Goal: Task Accomplishment & Management: Complete application form

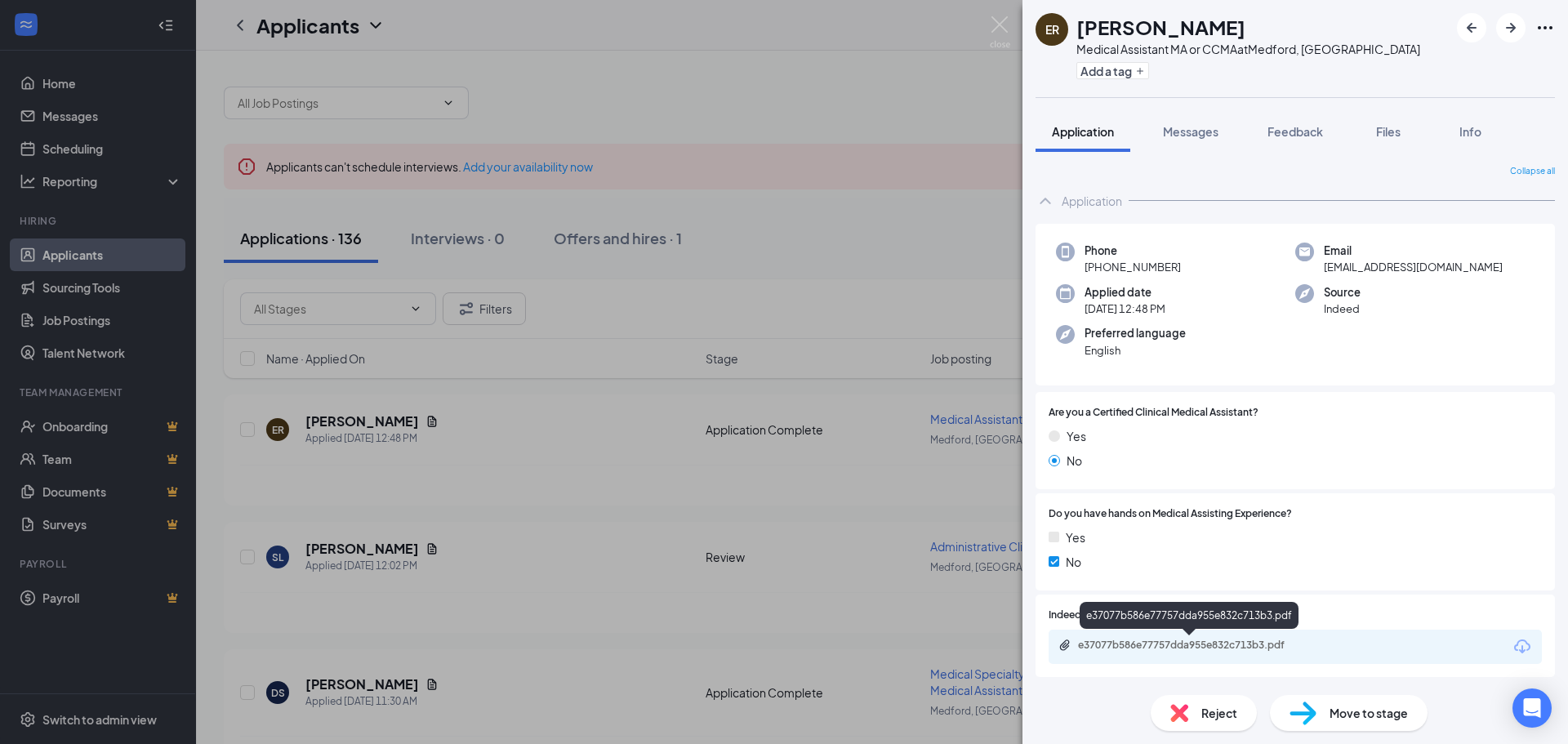
click at [1226, 645] on div "e37077b586e77757dda955e832c713b3.pdf" at bounding box center [1193, 645] width 229 height 13
click at [1220, 703] on div "Reject" at bounding box center [1204, 713] width 106 height 36
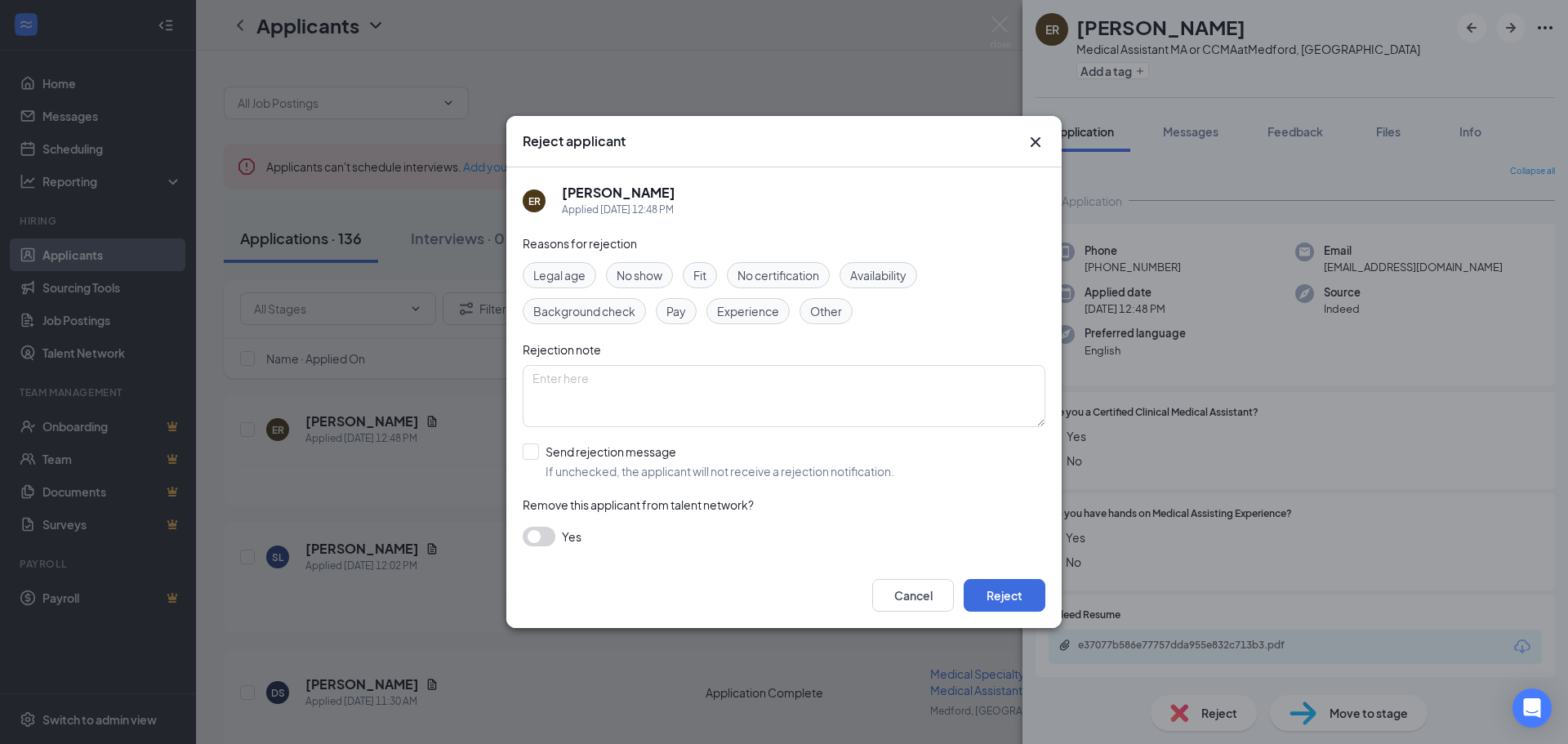
click at [751, 308] on span "Experience" at bounding box center [748, 311] width 62 height 18
click at [558, 385] on textarea at bounding box center [783, 396] width 522 height 62
type textarea "Not an MA"
click at [532, 451] on input "Send rejection message If unchecked, the applicant will not receive a rejection…" at bounding box center [708, 461] width 372 height 36
checkbox input "true"
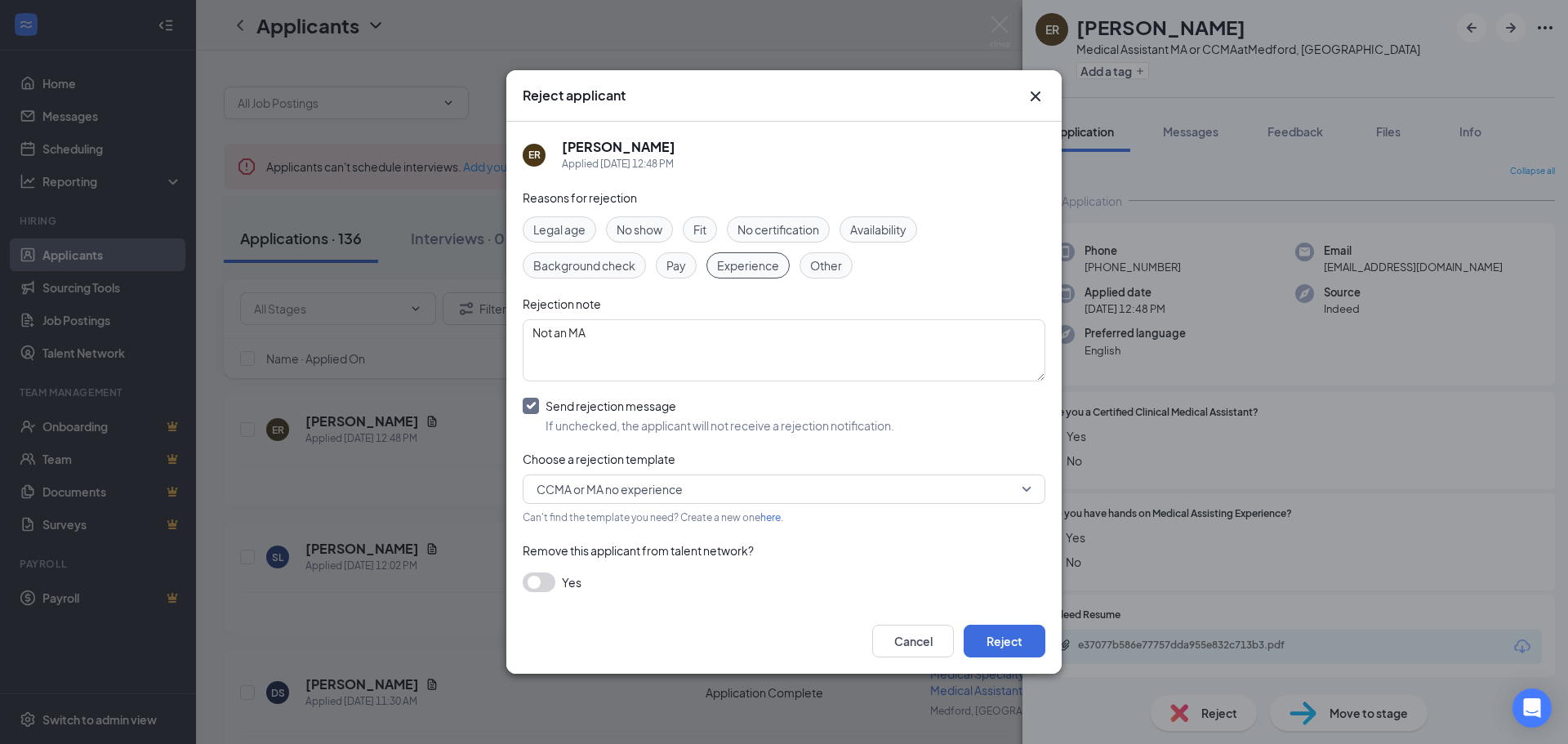
drag, startPoint x: 903, startPoint y: 113, endPoint x: 960, endPoint y: 104, distance: 57.7
click at [960, 104] on div "Reject applicant" at bounding box center [784, 96] width 555 height 52
click at [1038, 97] on icon "Cross" at bounding box center [1035, 96] width 19 height 19
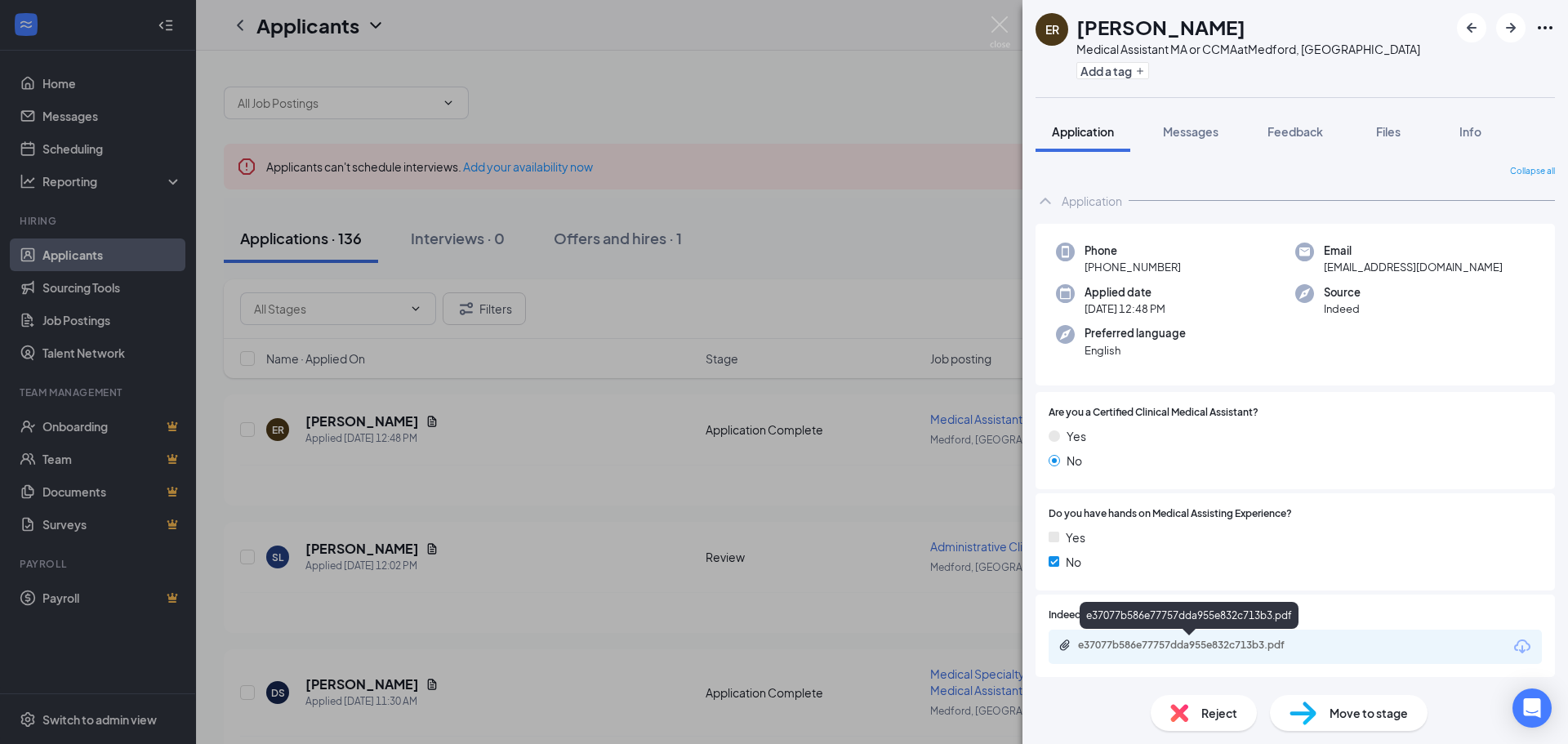
click at [1198, 641] on div "e37077b586e77757dda955e832c713b3.pdf" at bounding box center [1193, 645] width 229 height 13
click at [1205, 705] on span "Reject" at bounding box center [1219, 712] width 36 height 18
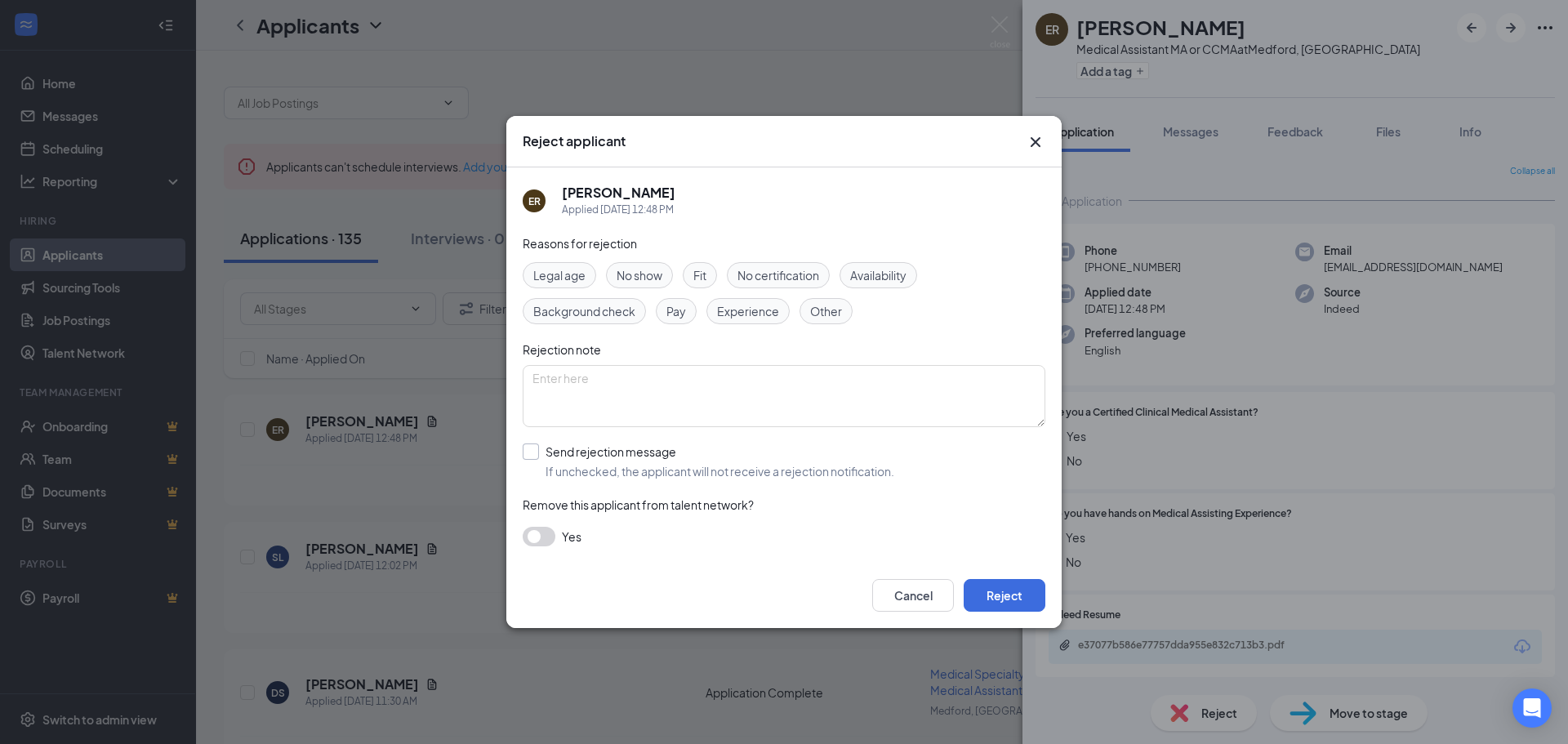
click at [528, 454] on input "Send rejection message If unchecked, the applicant will not receive a rejection…" at bounding box center [708, 461] width 372 height 36
checkbox input "true"
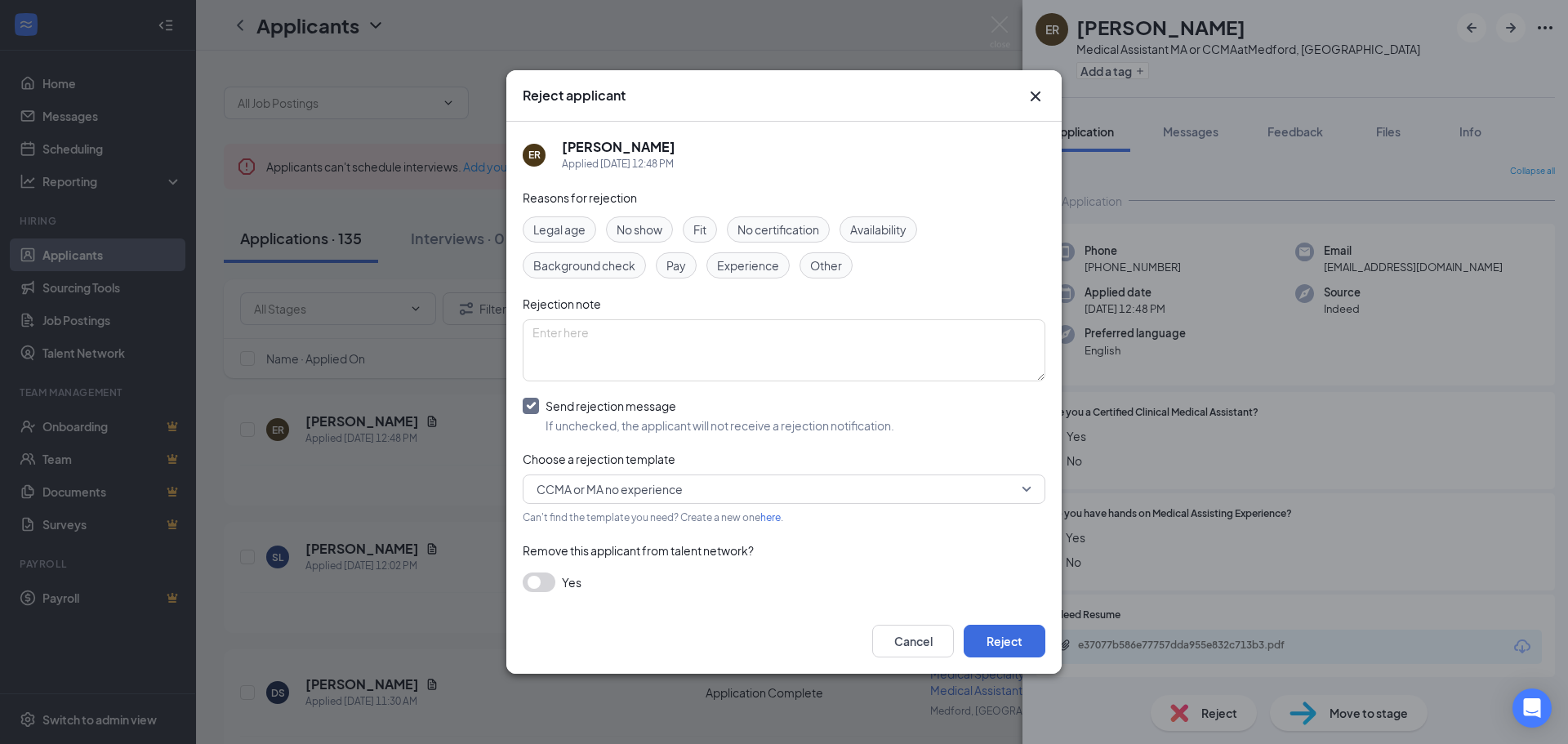
click at [771, 517] on link "here" at bounding box center [771, 517] width 20 height 13
click at [674, 335] on textarea at bounding box center [783, 350] width 522 height 62
click at [748, 269] on span "Experience" at bounding box center [748, 265] width 62 height 18
click at [649, 333] on textarea at bounding box center [783, 350] width 522 height 62
type textarea "No experience or certifications, applied for MA."
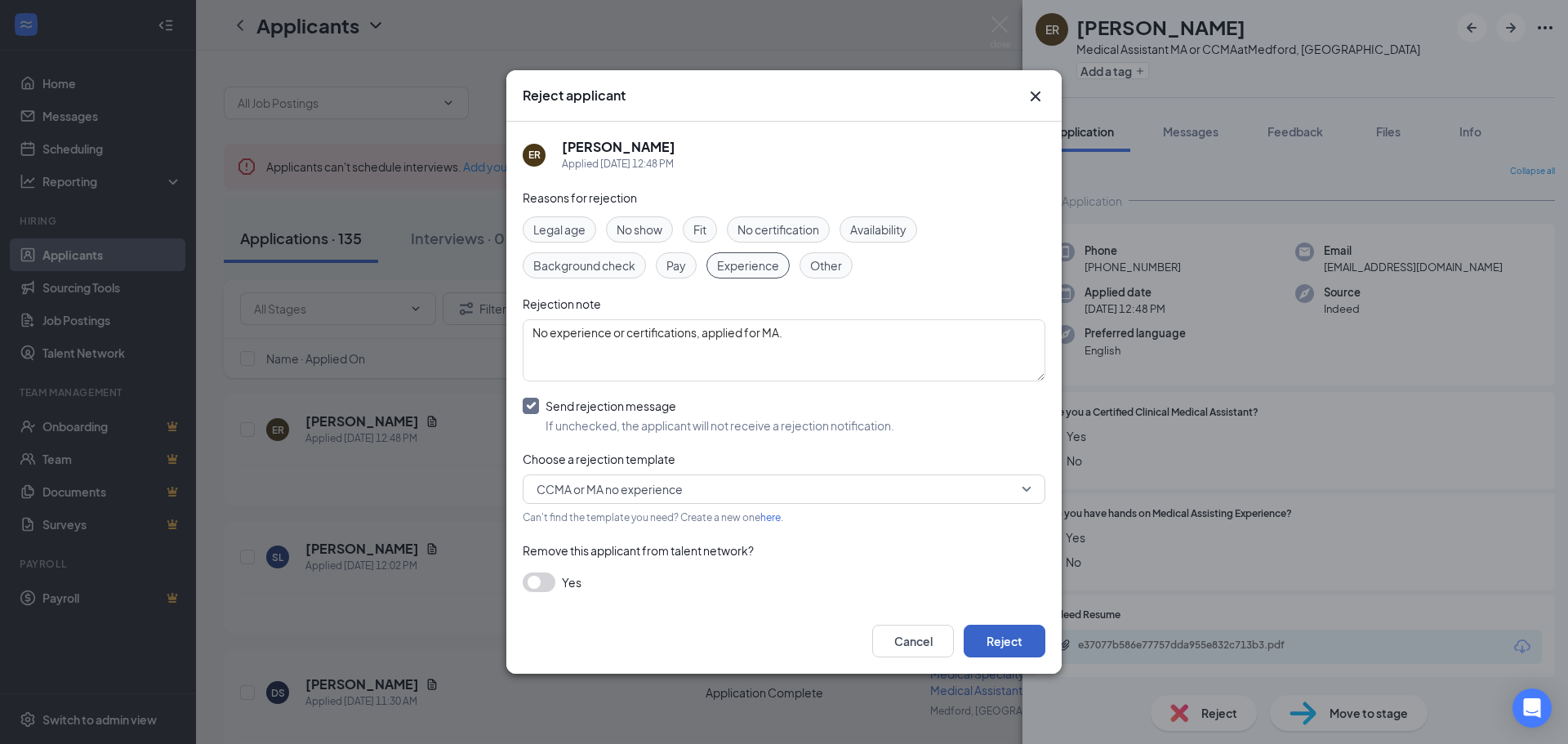
click at [1020, 642] on button "Reject" at bounding box center [1005, 641] width 82 height 33
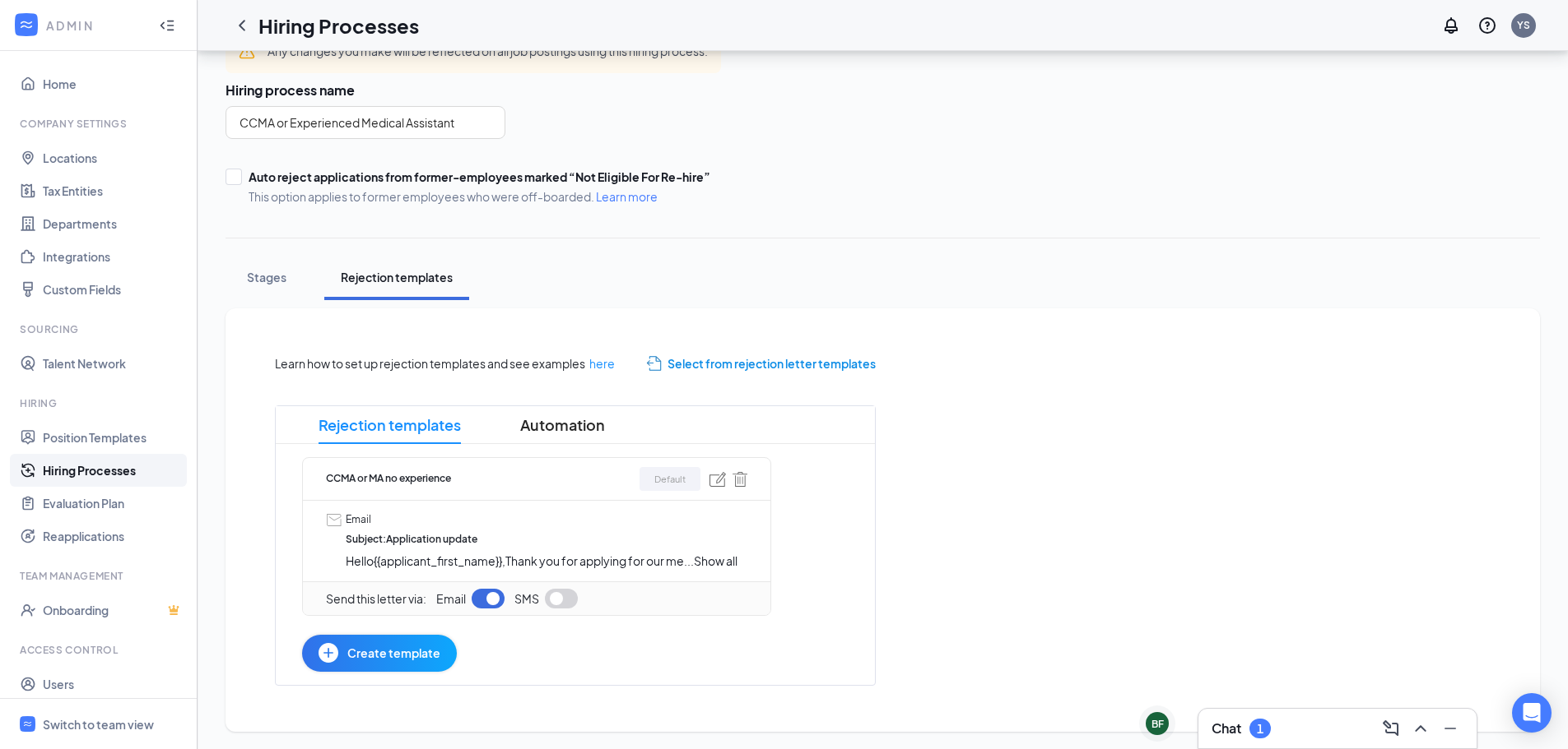
scroll to position [92, 0]
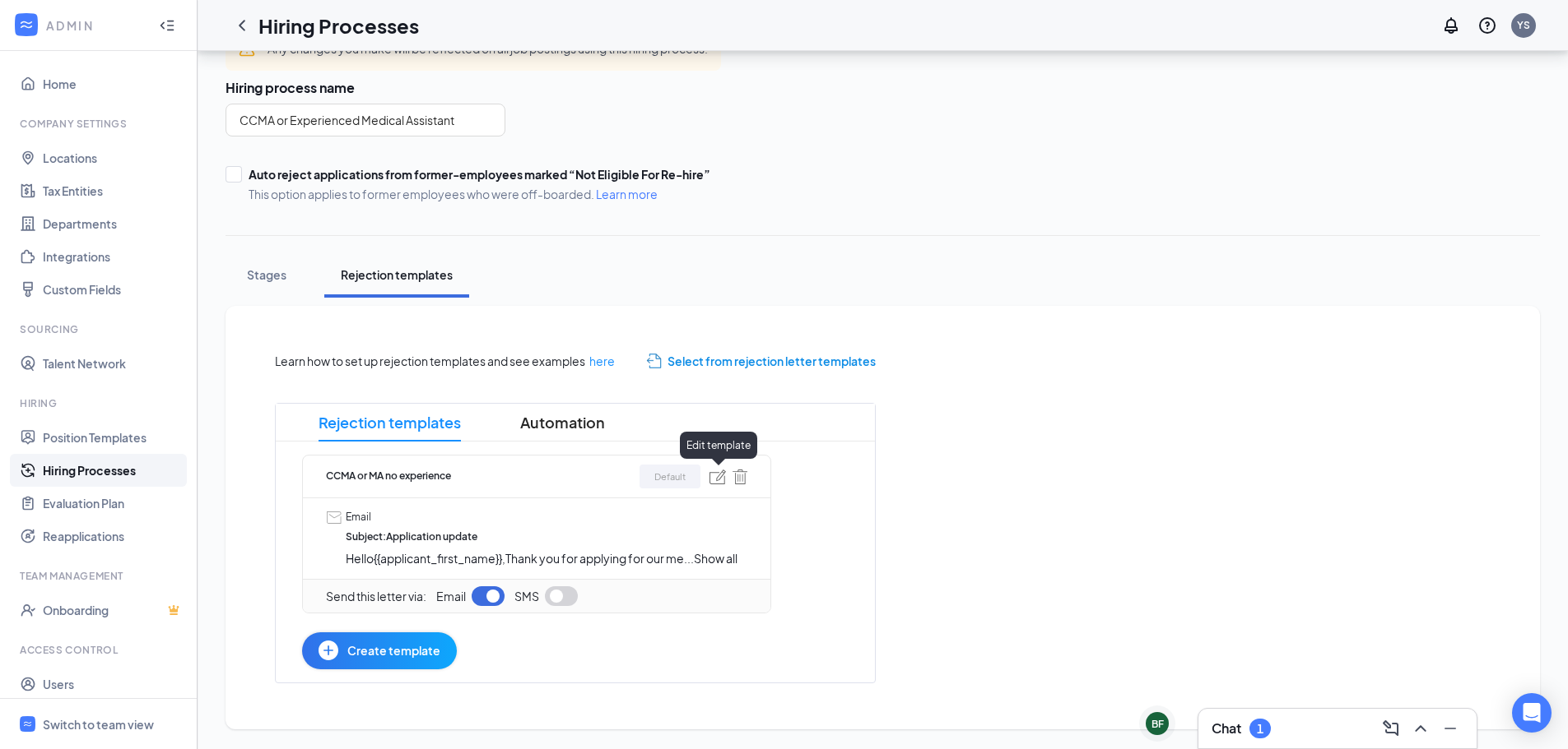
click at [716, 475] on img at bounding box center [717, 477] width 17 height 15
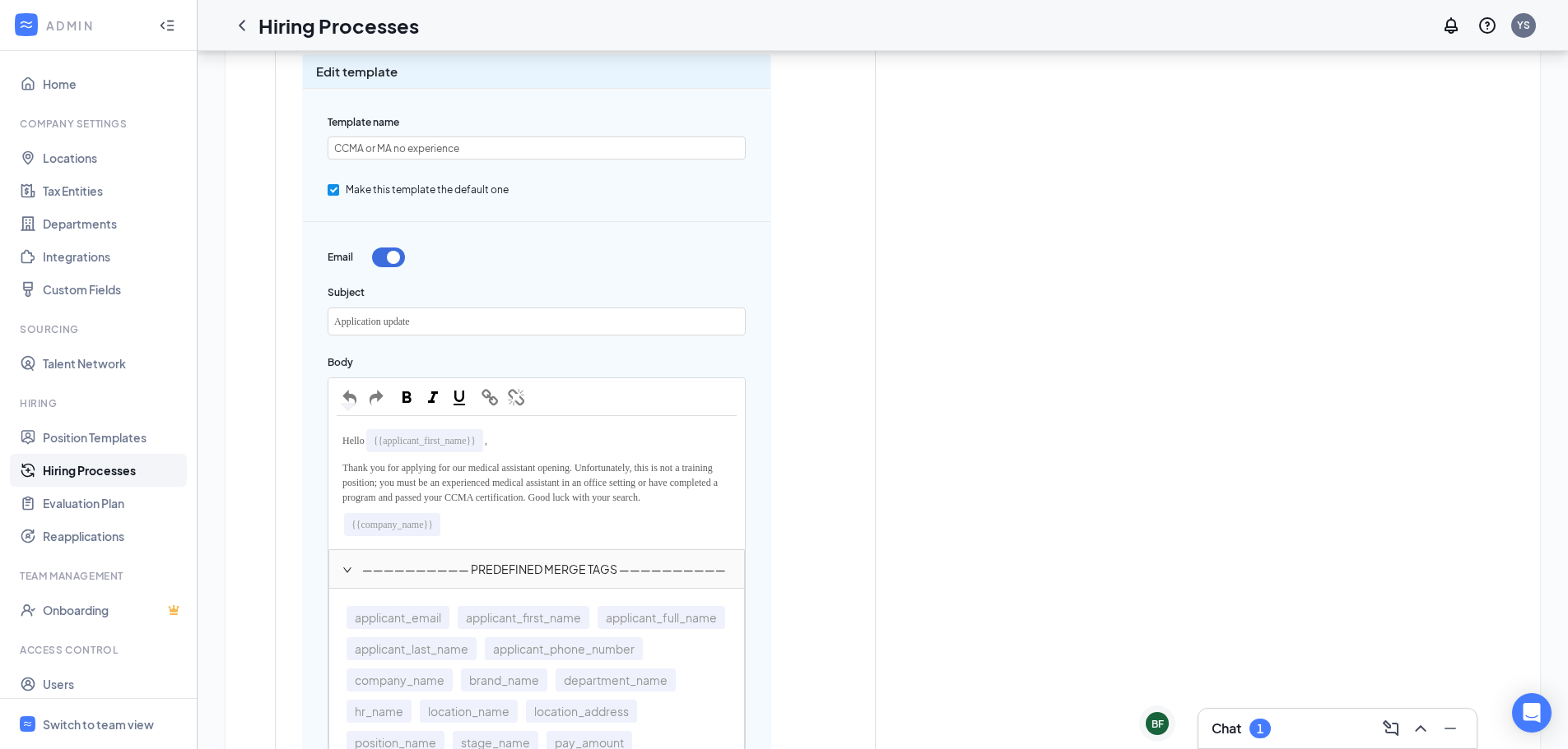
scroll to position [493, 0]
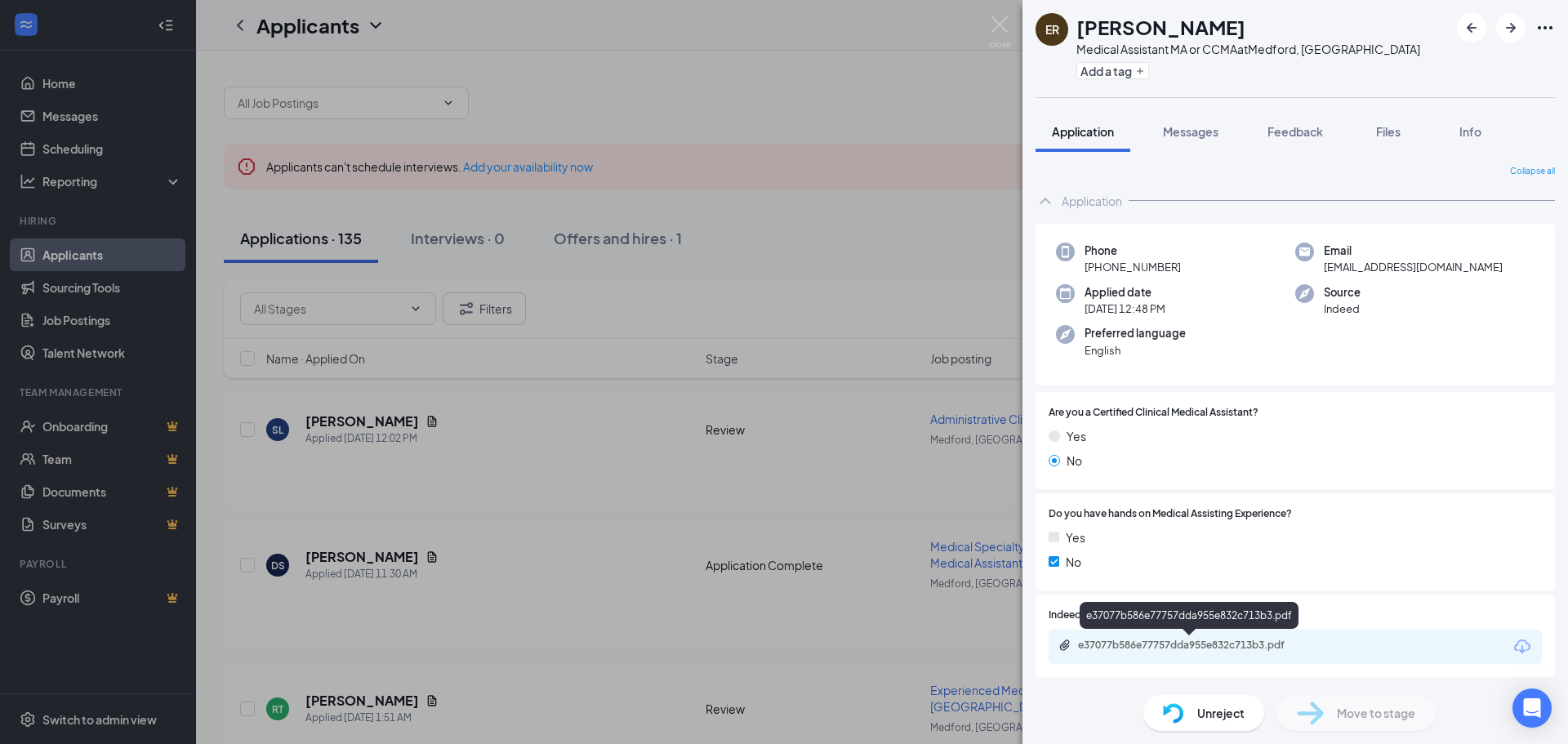
click at [1254, 645] on div "e37077b586e77757dda955e832c713b3.pdf" at bounding box center [1193, 645] width 229 height 13
